Goal: Information Seeking & Learning: Find specific page/section

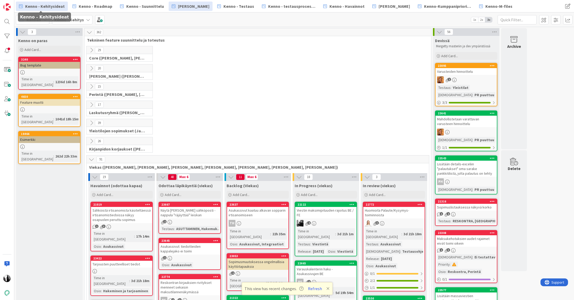
click at [41, 4] on span "Kenno - Kehitysideat" at bounding box center [44, 6] width 39 height 6
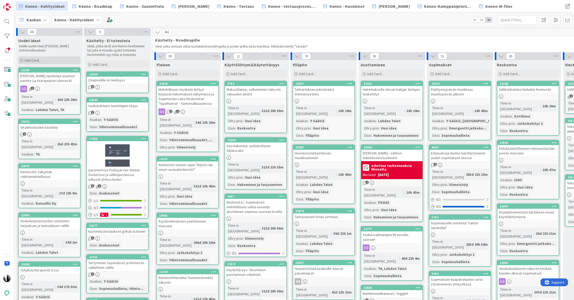
click at [38, 59] on span "Add Card..." at bounding box center [32, 60] width 17 height 5
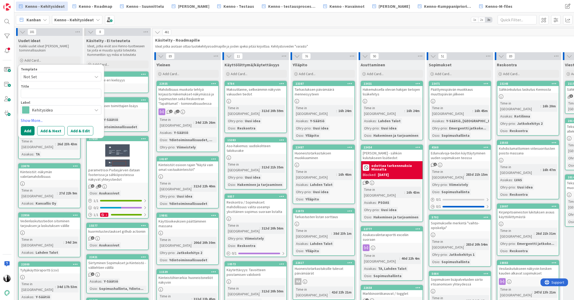
click at [222, 37] on span "Käsitelty - Roadmapille" at bounding box center [526, 39] width 742 height 5
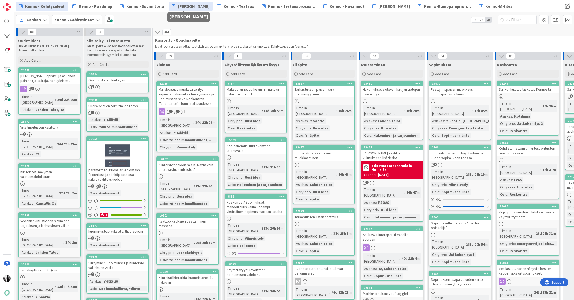
click at [188, 8] on span "[PERSON_NAME]" at bounding box center [193, 6] width 31 height 6
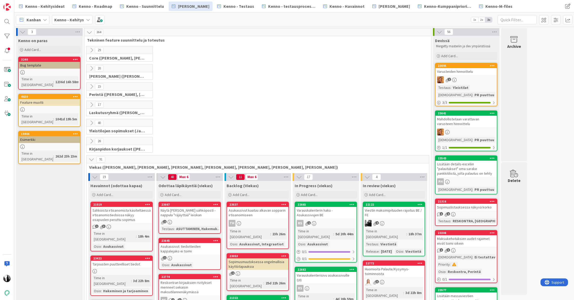
click at [92, 68] on icon at bounding box center [92, 68] width 6 height 6
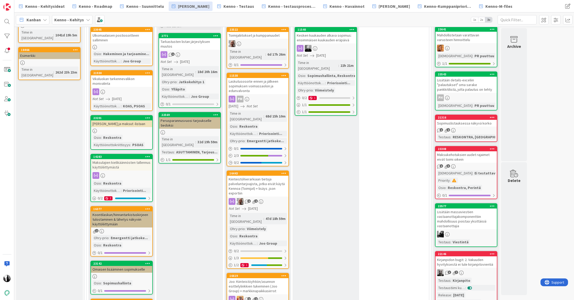
scroll to position [84, 0]
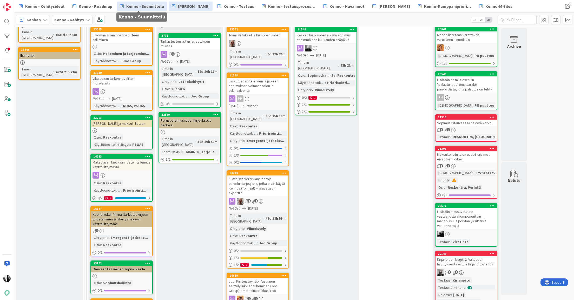
click at [149, 5] on span "Kenno - Suunnittelu" at bounding box center [145, 6] width 38 height 6
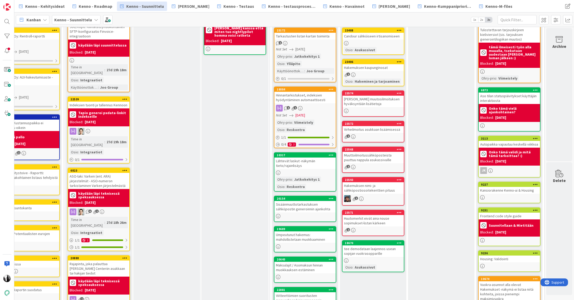
scroll to position [0, 499]
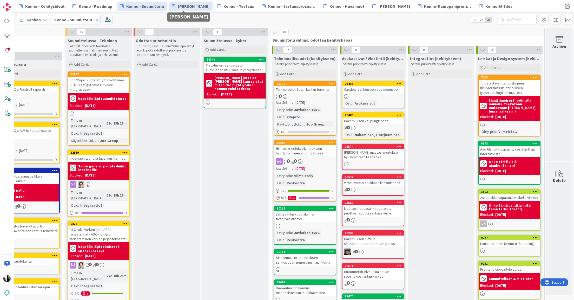
click at [178, 6] on span "[PERSON_NAME]" at bounding box center [193, 6] width 31 height 6
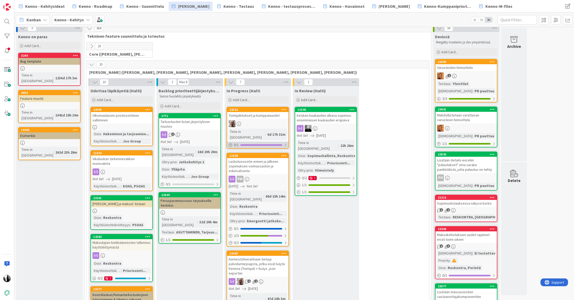
scroll to position [3, 0]
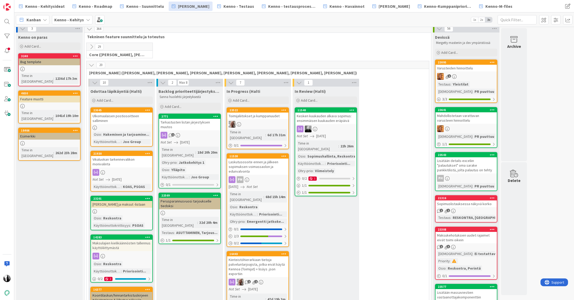
click at [108, 117] on div "Ulkomaalaisen postiosoitteen salliminen" at bounding box center [121, 117] width 61 height 11
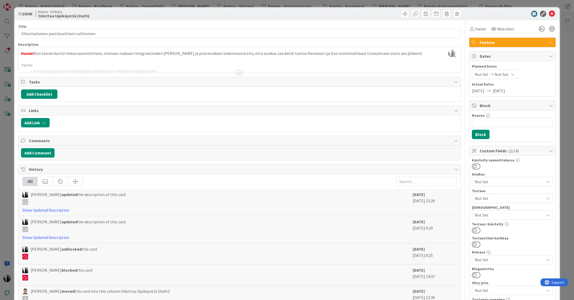
click at [240, 71] on div at bounding box center [240, 72] width 6 height 4
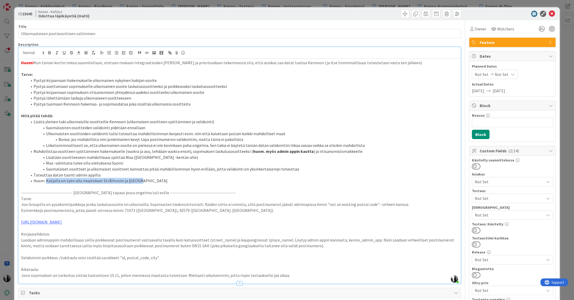
drag, startPoint x: 46, startPoint y: 181, endPoint x: 135, endPoint y: 180, distance: 88.9
click at [138, 179] on li "Huom. Katjalla on työn alla muutokset Strålforsiin ja [GEOGRAPHIC_DATA]" at bounding box center [242, 181] width 431 height 6
click at [135, 180] on li "Huom. Katjalla on työn alla muutokset Strålforsiin ja [GEOGRAPHIC_DATA]" at bounding box center [242, 181] width 431 height 6
drag, startPoint x: 47, startPoint y: 181, endPoint x: 132, endPoint y: 182, distance: 85.2
click at [132, 182] on li "Huom. Katjalla on työn alla muutokset Strålforsiin ja [GEOGRAPHIC_DATA]" at bounding box center [242, 181] width 431 height 6
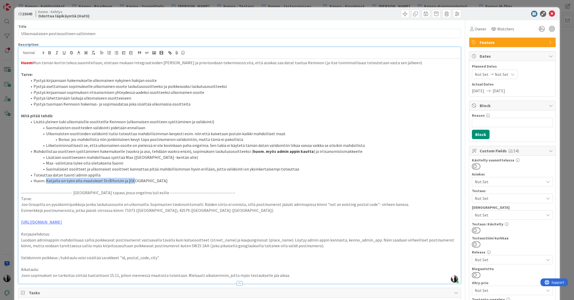
click at [132, 182] on li "Huom. Katjalla on työn alla muutokset Strålforsiin ja [GEOGRAPHIC_DATA]" at bounding box center [242, 181] width 431 height 6
drag, startPoint x: 138, startPoint y: 181, endPoint x: 94, endPoint y: 175, distance: 44.4
click at [48, 181] on li "Huom. Katjalla on työn alla muutokset Strålforsiin ja [GEOGRAPHIC_DATA]" at bounding box center [242, 181] width 431 height 6
click at [482, 13] on div at bounding box center [510, 14] width 92 height 6
click at [489, 13] on div at bounding box center [510, 14] width 92 height 6
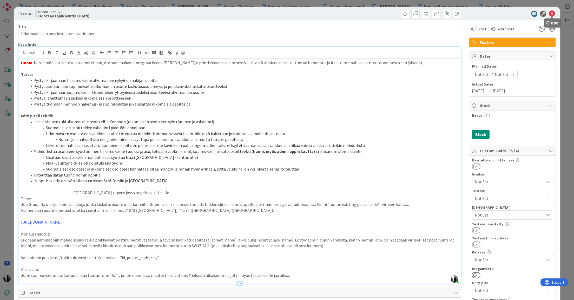
click at [552, 13] on icon at bounding box center [552, 14] width 6 height 6
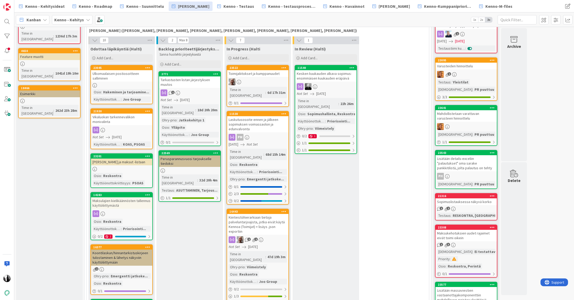
scroll to position [45, 0]
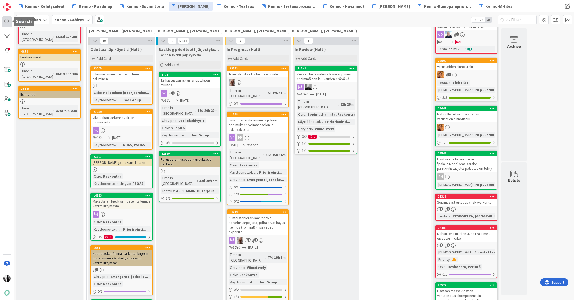
click at [7, 24] on div at bounding box center [7, 21] width 10 height 10
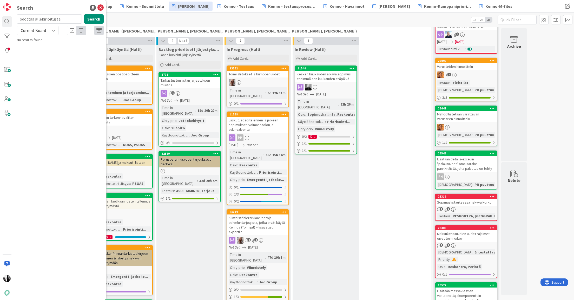
drag, startPoint x: 64, startPoint y: 21, endPoint x: 18, endPoint y: 21, distance: 46.0
click at [18, 21] on input "odottaa allekirjoitusta" at bounding box center [49, 18] width 65 height 9
type input "viestintäportaali"
click at [34, 31] on span "Current Board" at bounding box center [33, 30] width 25 height 5
click at [32, 49] on span "All Boards" at bounding box center [47, 52] width 54 height 8
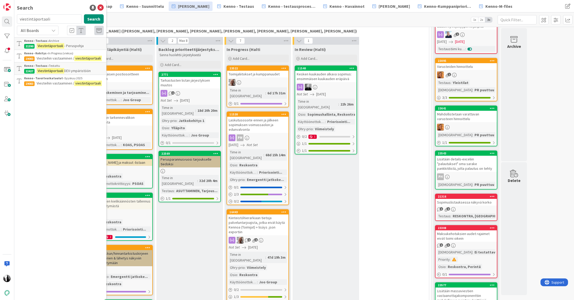
click at [67, 43] on span "- Peruspohja" at bounding box center [73, 45] width 19 height 5
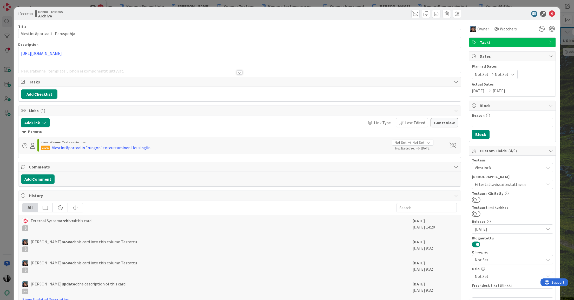
click at [239, 73] on div at bounding box center [240, 72] width 6 height 4
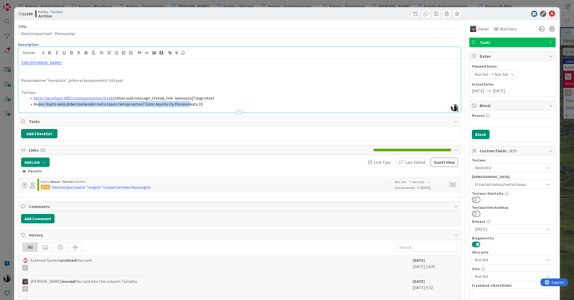
drag, startPoint x: 39, startPoint y: 105, endPoint x: 184, endPoint y: 105, distance: 145.2
click at [185, 107] on div "Description [PERSON_NAME] just joined [URL][DOMAIN_NAME] Perusrakenne "template…" at bounding box center [239, 77] width 443 height 70
click at [552, 13] on icon at bounding box center [552, 14] width 6 height 6
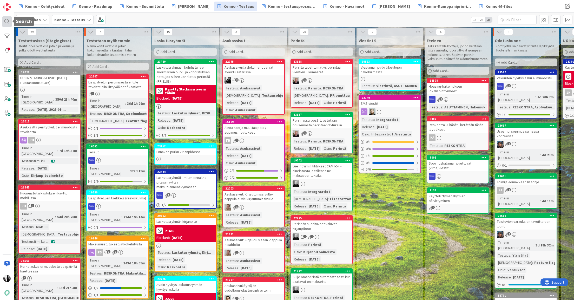
click at [8, 20] on div at bounding box center [7, 21] width 10 height 10
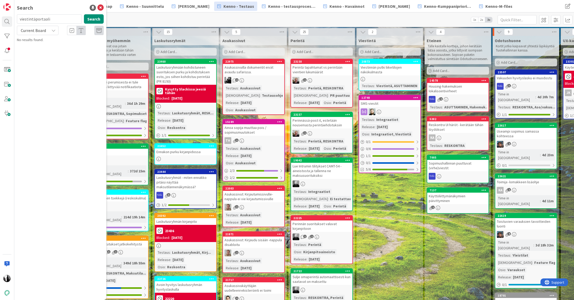
click at [45, 30] on span "Current Board" at bounding box center [33, 30] width 27 height 7
click at [41, 49] on span "All Boards" at bounding box center [47, 52] width 54 height 8
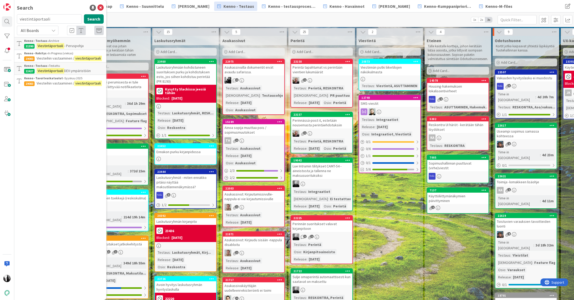
click at [61, 56] on span "Viesteihin vastaaminen /" at bounding box center [56, 58] width 38 height 5
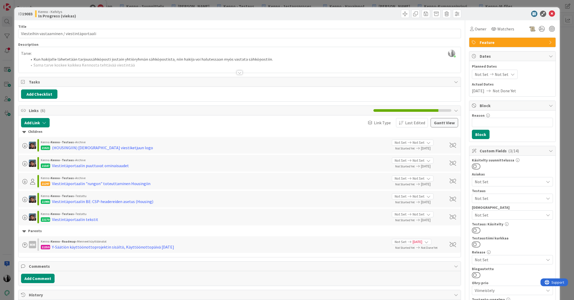
click at [237, 72] on div at bounding box center [240, 72] width 6 height 4
